Goal: Task Accomplishment & Management: Use online tool/utility

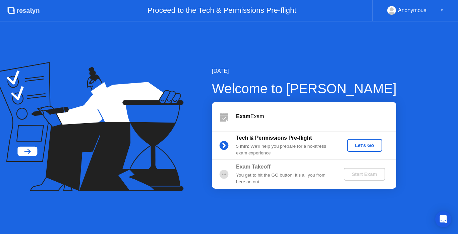
click at [368, 148] on div "Let's Go" at bounding box center [365, 145] width 30 height 5
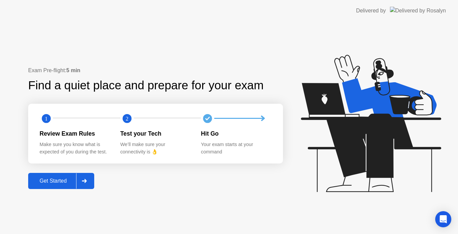
click at [52, 178] on div "Get Started" at bounding box center [53, 181] width 46 height 6
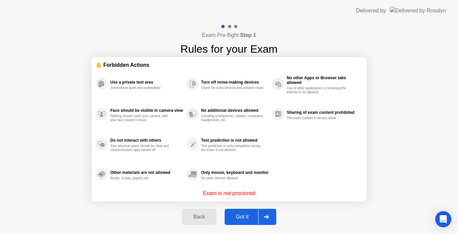
click at [247, 216] on div "Got it" at bounding box center [243, 217] width 32 height 6
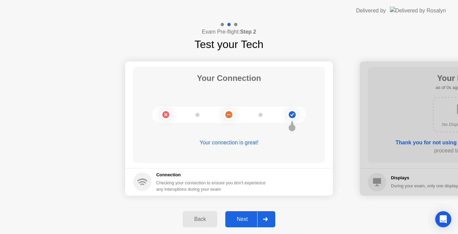
click at [242, 218] on div "Next" at bounding box center [242, 219] width 30 height 6
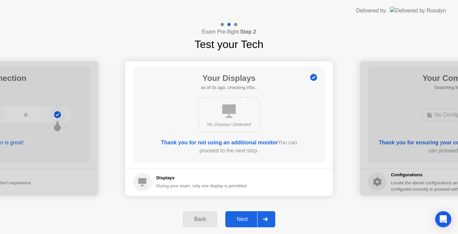
click at [241, 218] on div "Next" at bounding box center [242, 219] width 30 height 6
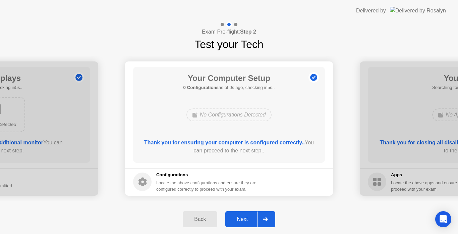
click at [241, 218] on div "Next" at bounding box center [242, 219] width 30 height 6
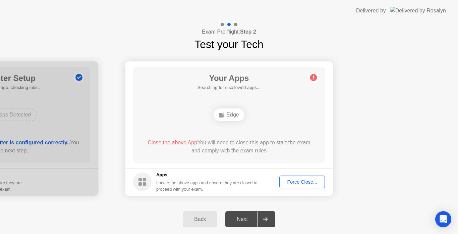
drag, startPoint x: 346, startPoint y: 110, endPoint x: 307, endPoint y: 141, distance: 49.9
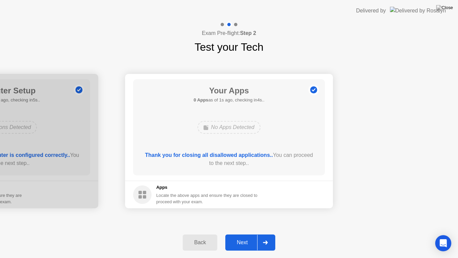
click at [240, 233] on div "Next" at bounding box center [242, 242] width 30 height 6
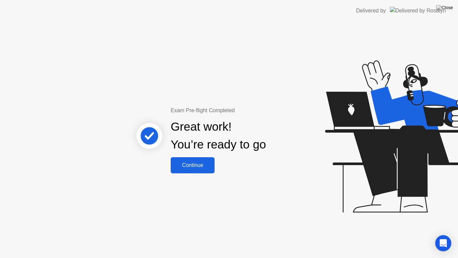
click at [201, 160] on button "Continue" at bounding box center [193, 165] width 44 height 16
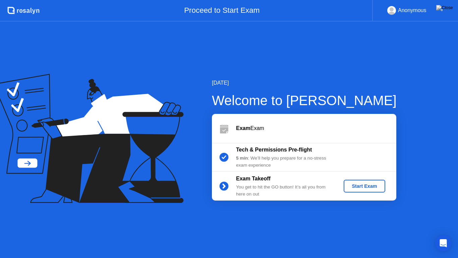
click at [359, 183] on div "Start Exam" at bounding box center [365, 185] width 36 height 5
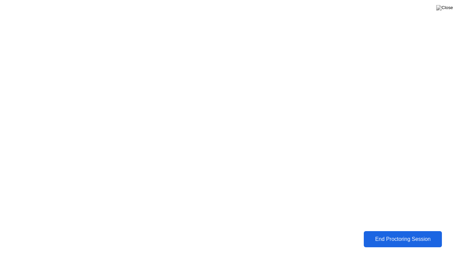
click at [402, 233] on div "End Proctoring Session" at bounding box center [403, 239] width 74 height 6
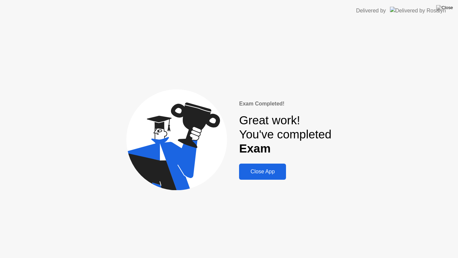
click at [259, 174] on div "Close App" at bounding box center [262, 171] width 43 height 6
